Goal: Find specific page/section: Find specific page/section

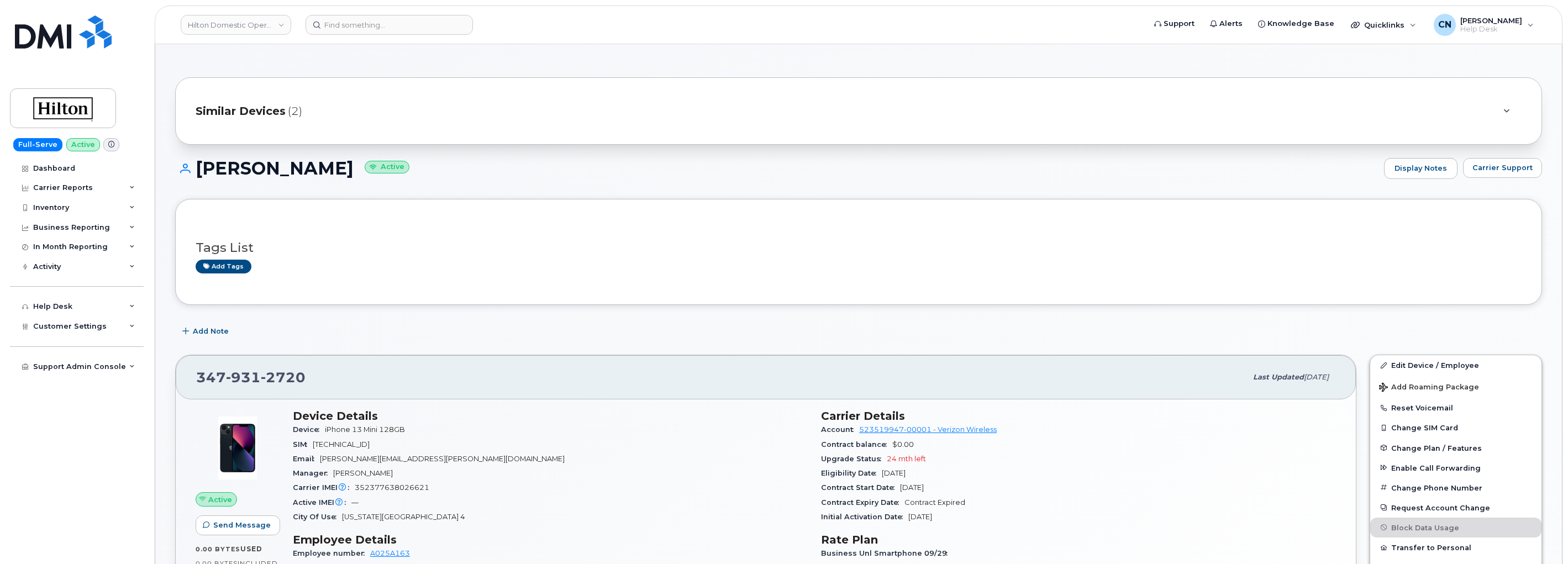
scroll to position [122, 0]
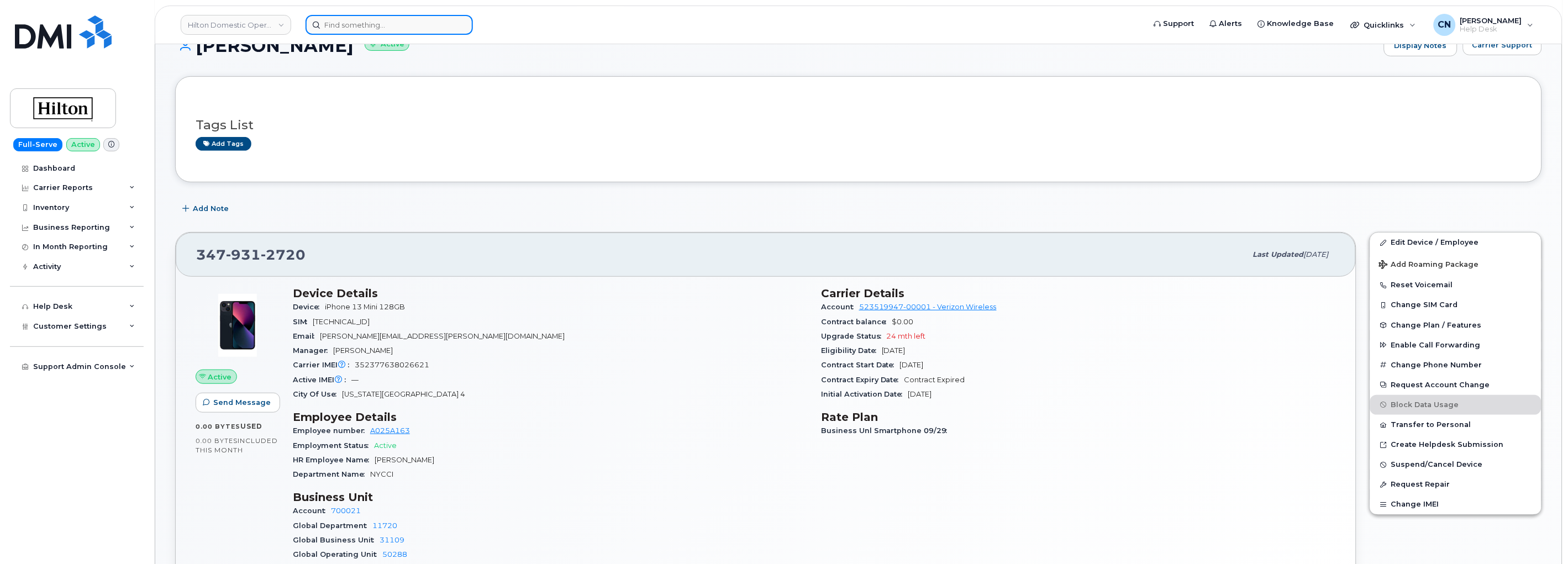
click at [340, 25] on input at bounding box center [390, 25] width 168 height 20
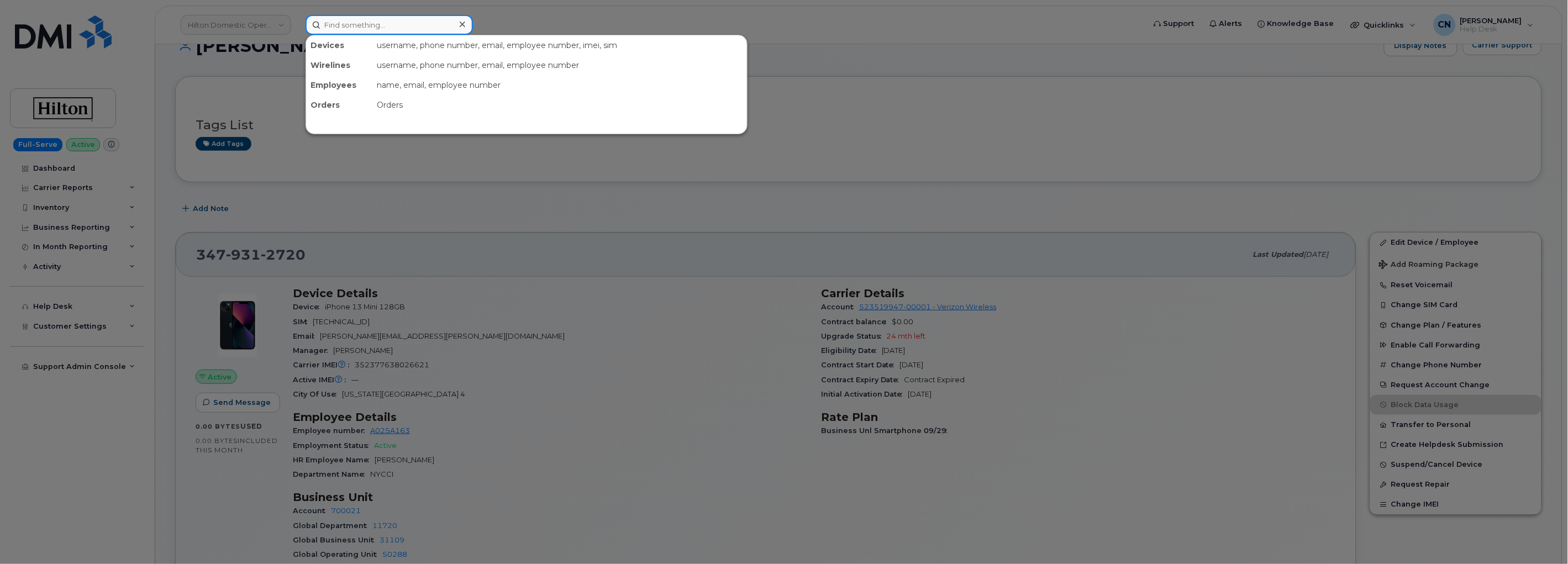
drag, startPoint x: 393, startPoint y: 23, endPoint x: 379, endPoint y: 22, distance: 14.0
click at [380, 22] on input at bounding box center [390, 25] width 168 height 20
paste input "[PERSON_NAME]"
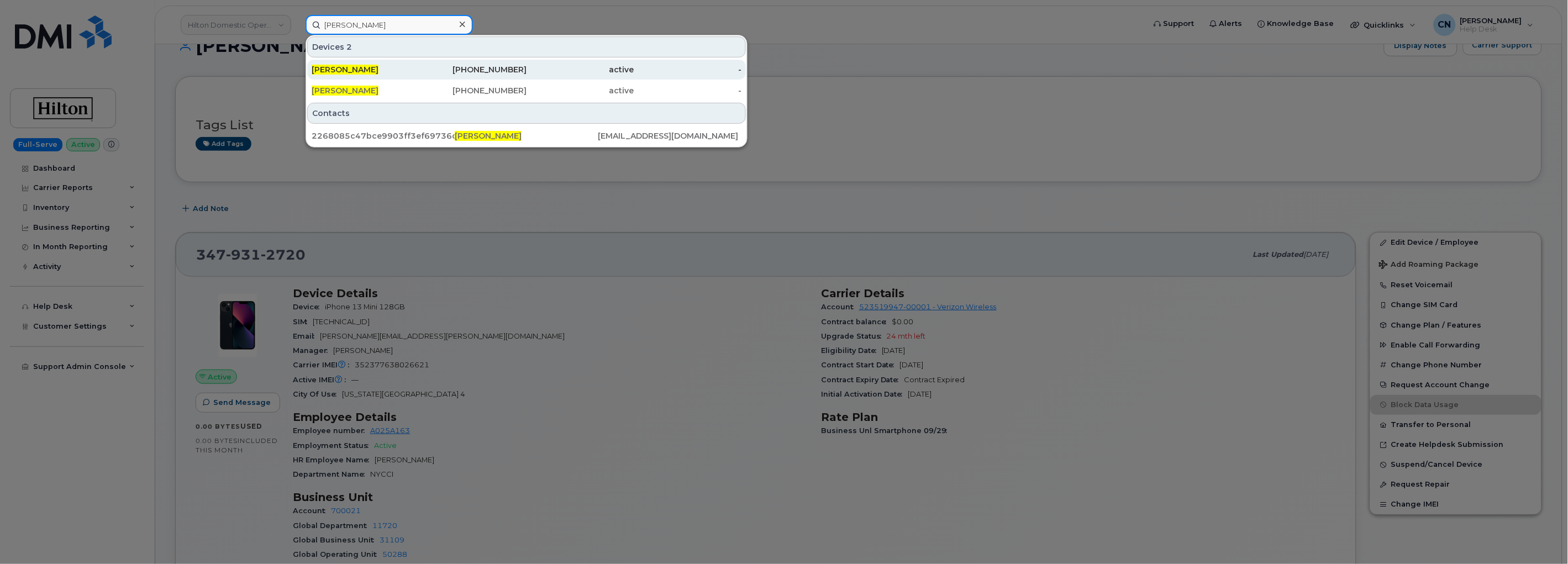
type input "[PERSON_NAME]"
click at [374, 70] on span "BRYAN KUNZMANN" at bounding box center [345, 70] width 67 height 10
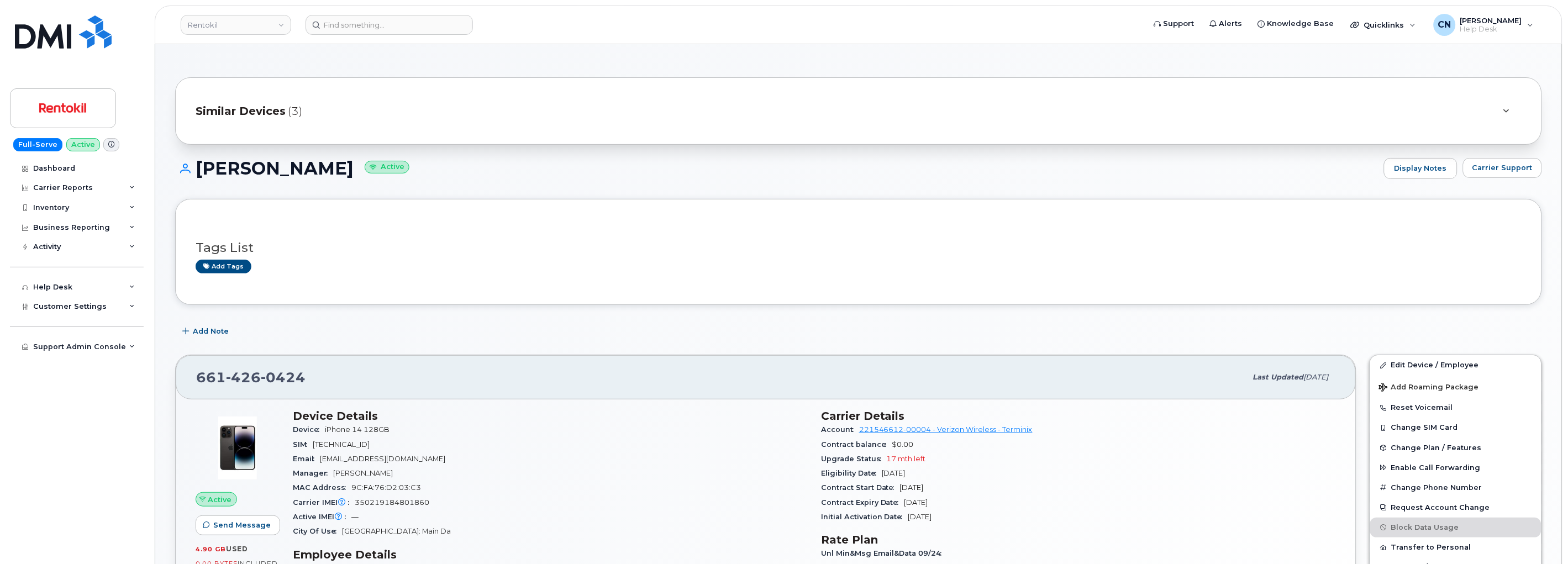
click at [249, 112] on span "Similar Devices" at bounding box center [240, 111] width 90 height 16
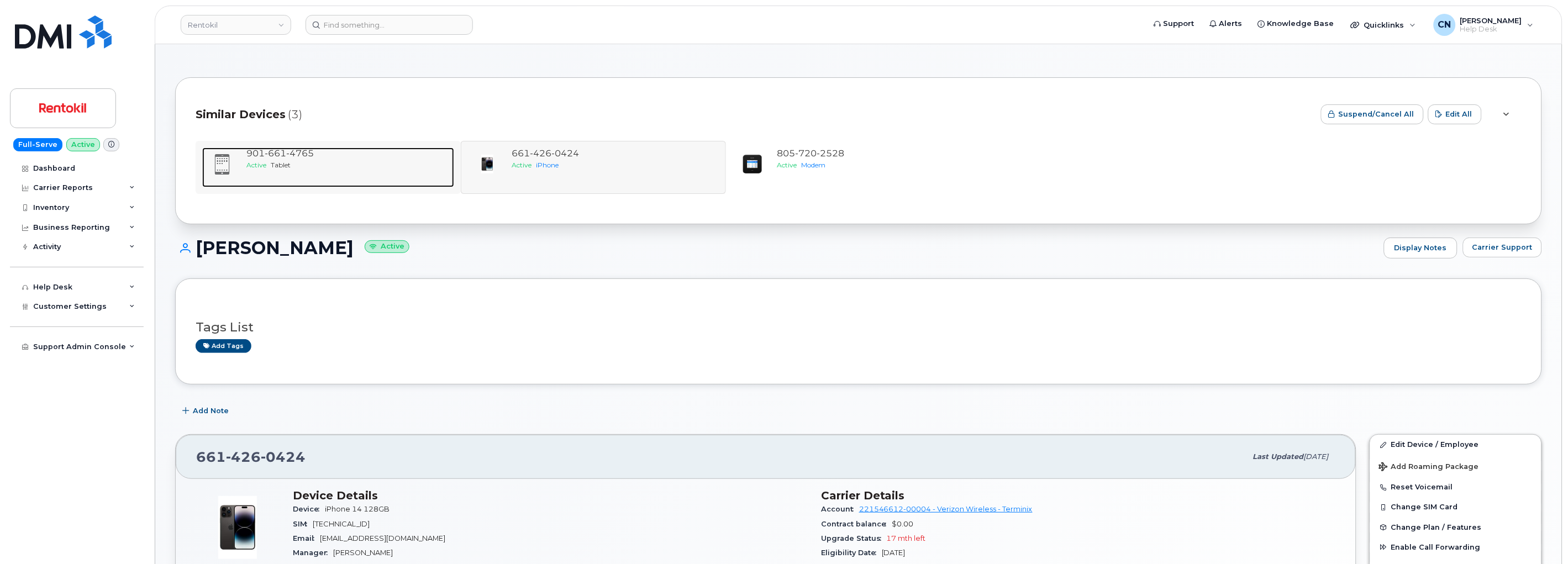
click at [286, 163] on span "Tablet" at bounding box center [281, 165] width 20 height 8
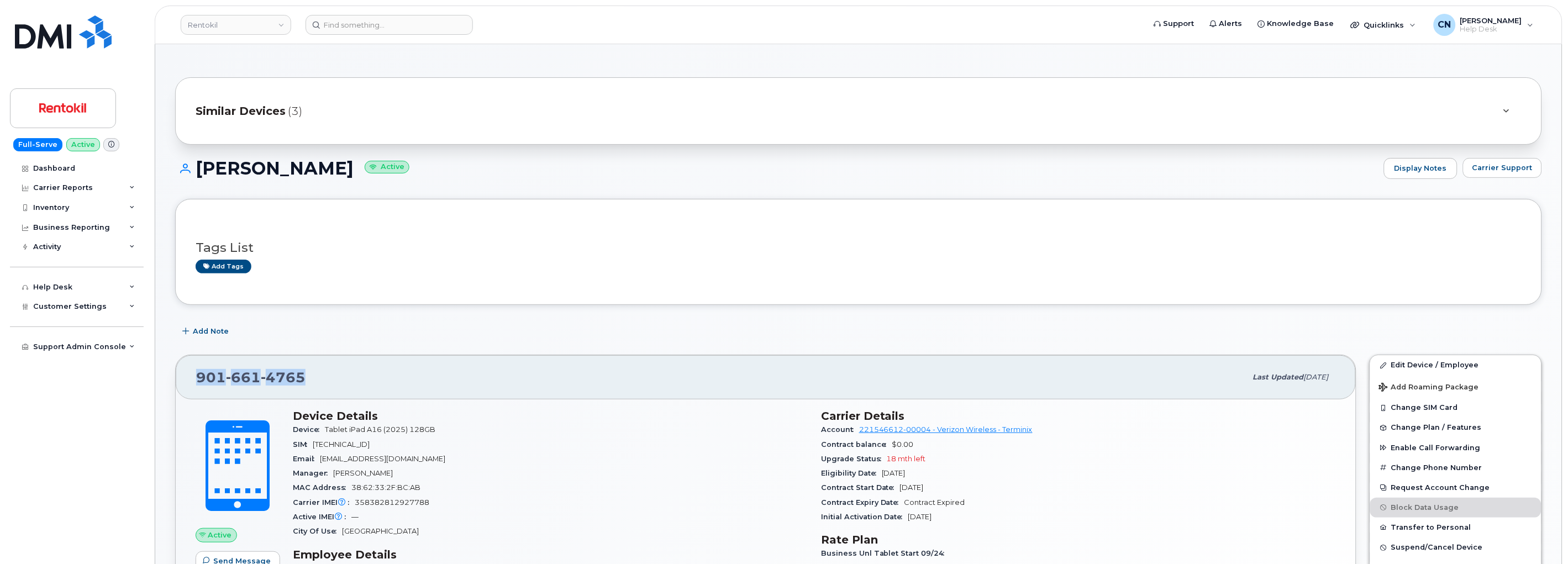
drag, startPoint x: 298, startPoint y: 373, endPoint x: 159, endPoint y: 362, distance: 139.4
copy span "[PHONE_NUMBER]"
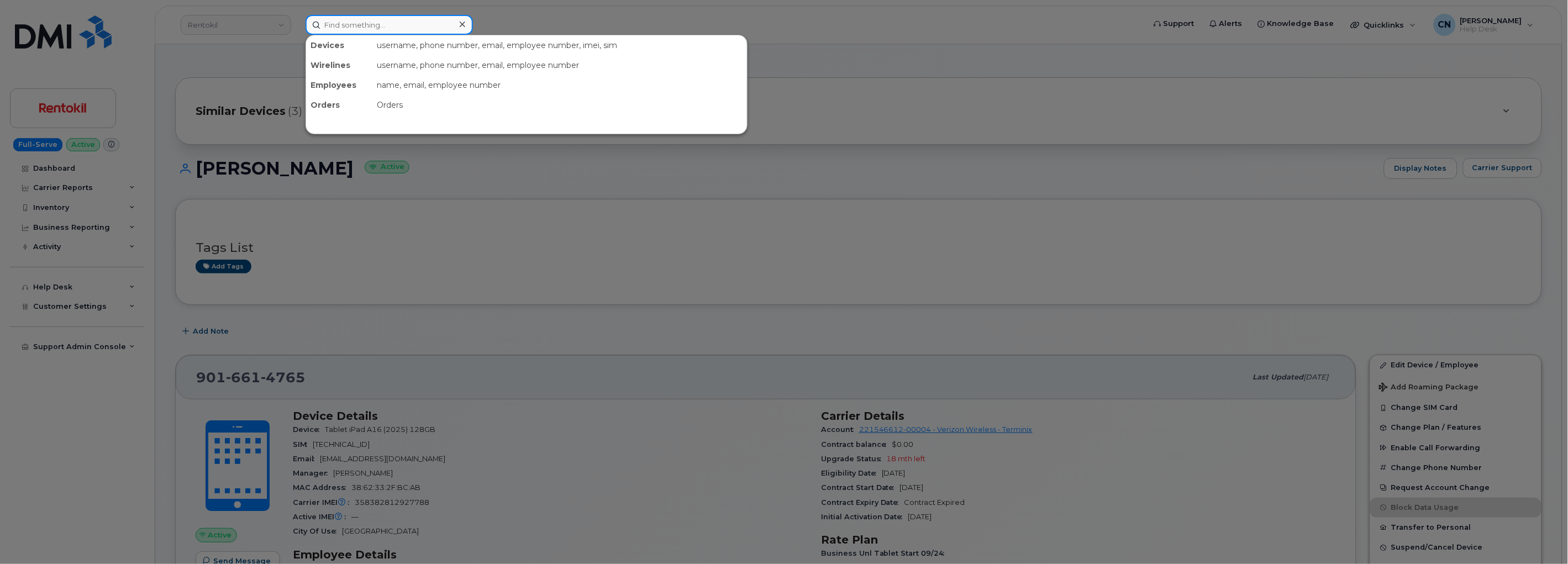
click at [374, 20] on input at bounding box center [390, 25] width 168 height 20
paste input "[PERSON_NAME]"
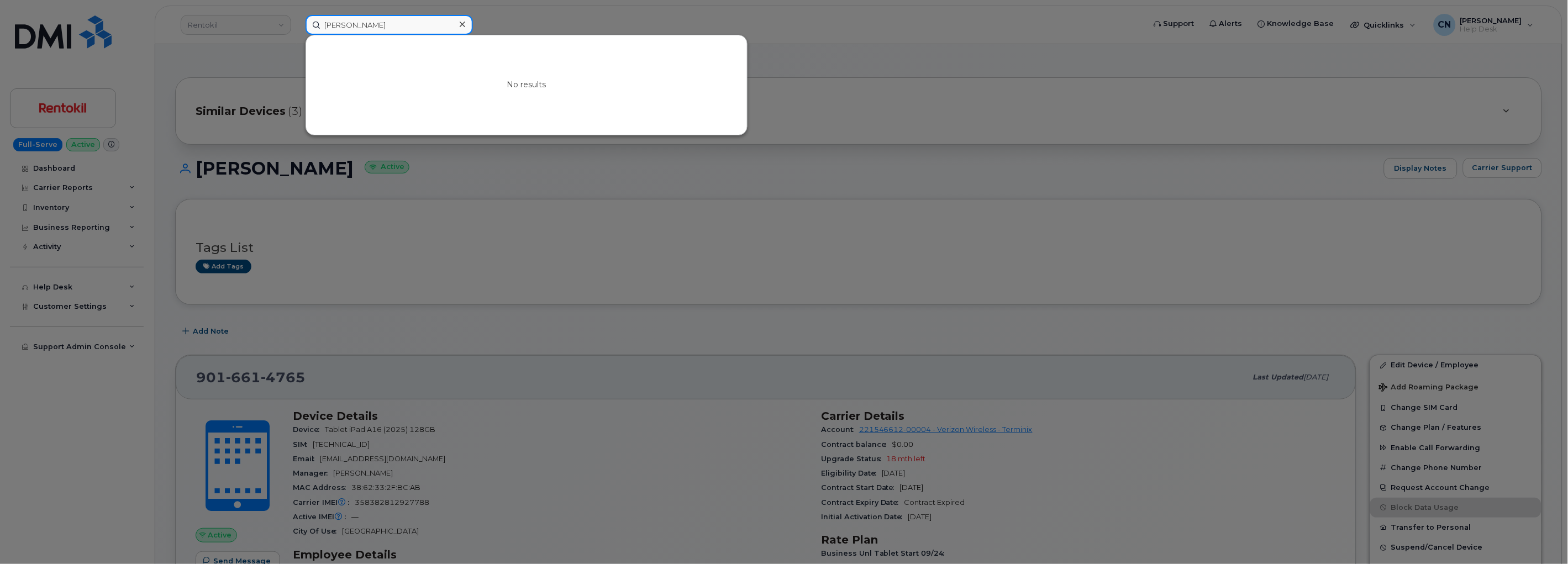
drag, startPoint x: 356, startPoint y: 28, endPoint x: 468, endPoint y: 45, distance: 113.3
click at [462, 35] on div "[PERSON_NAME] No results" at bounding box center [722, 25] width 832 height 20
type input "Eamon"
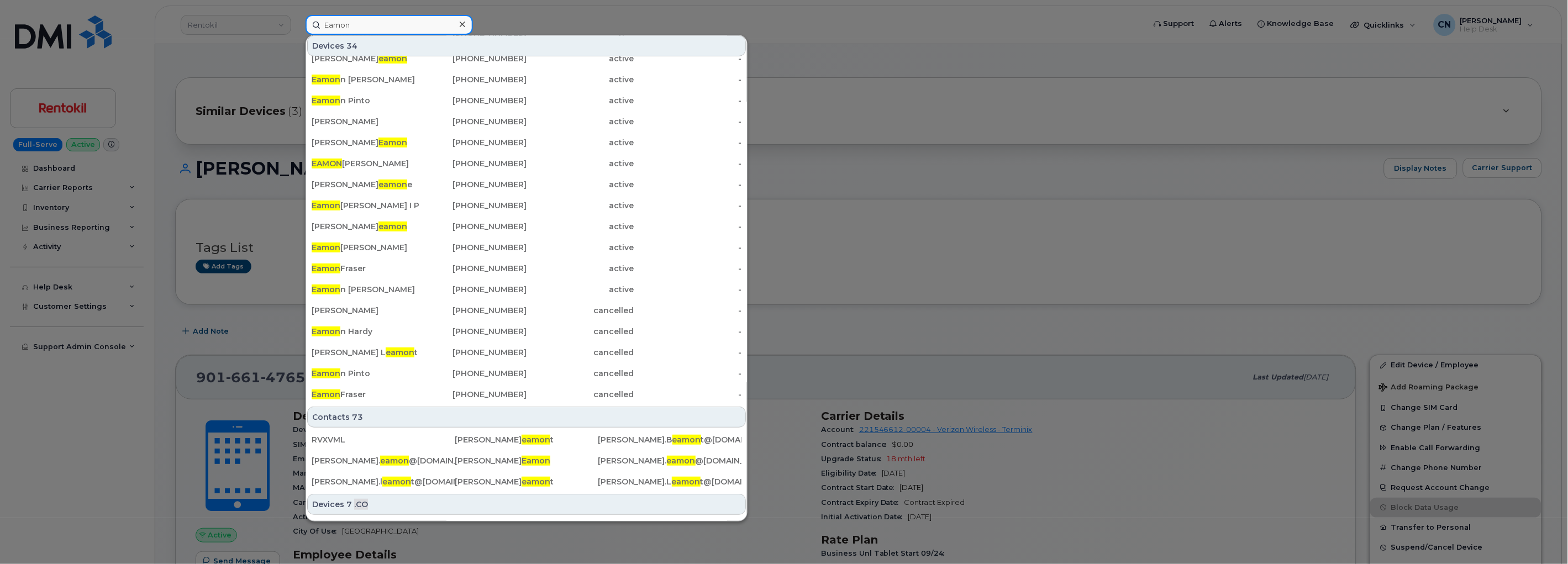
scroll to position [220, 0]
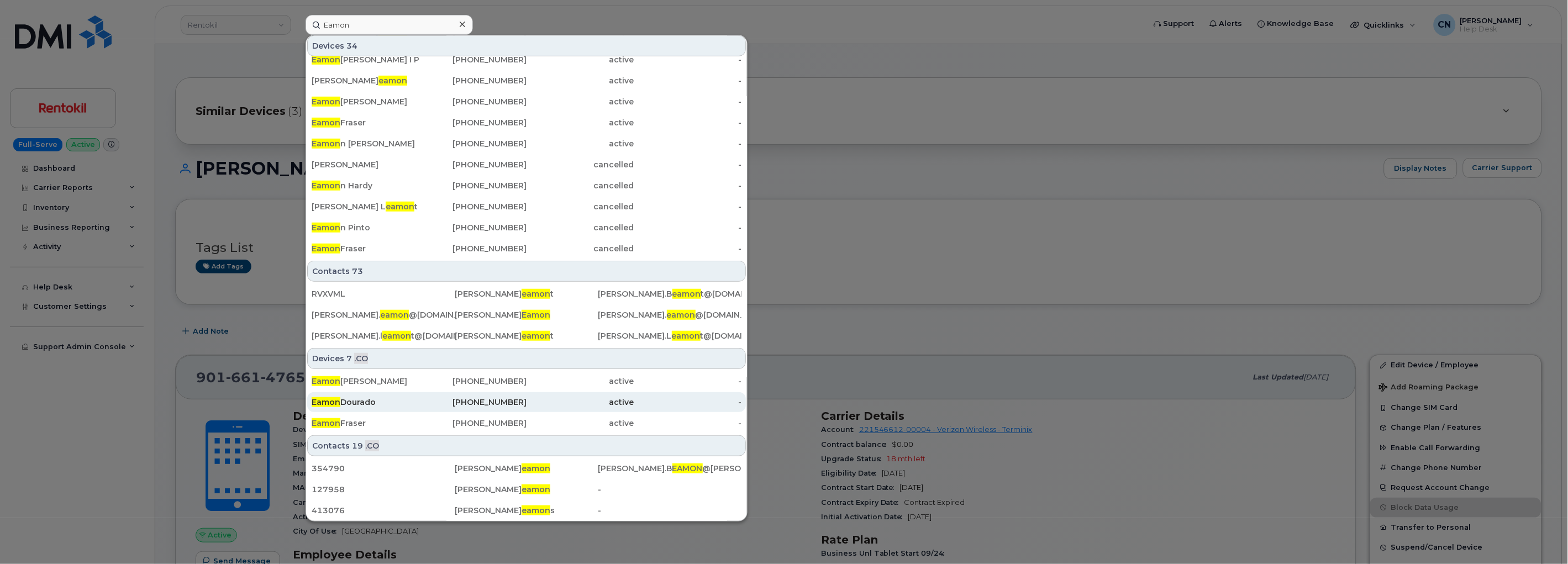
click at [385, 401] on div "[PERSON_NAME]" at bounding box center [365, 401] width 108 height 11
